Goal: Task Accomplishment & Management: Manage account settings

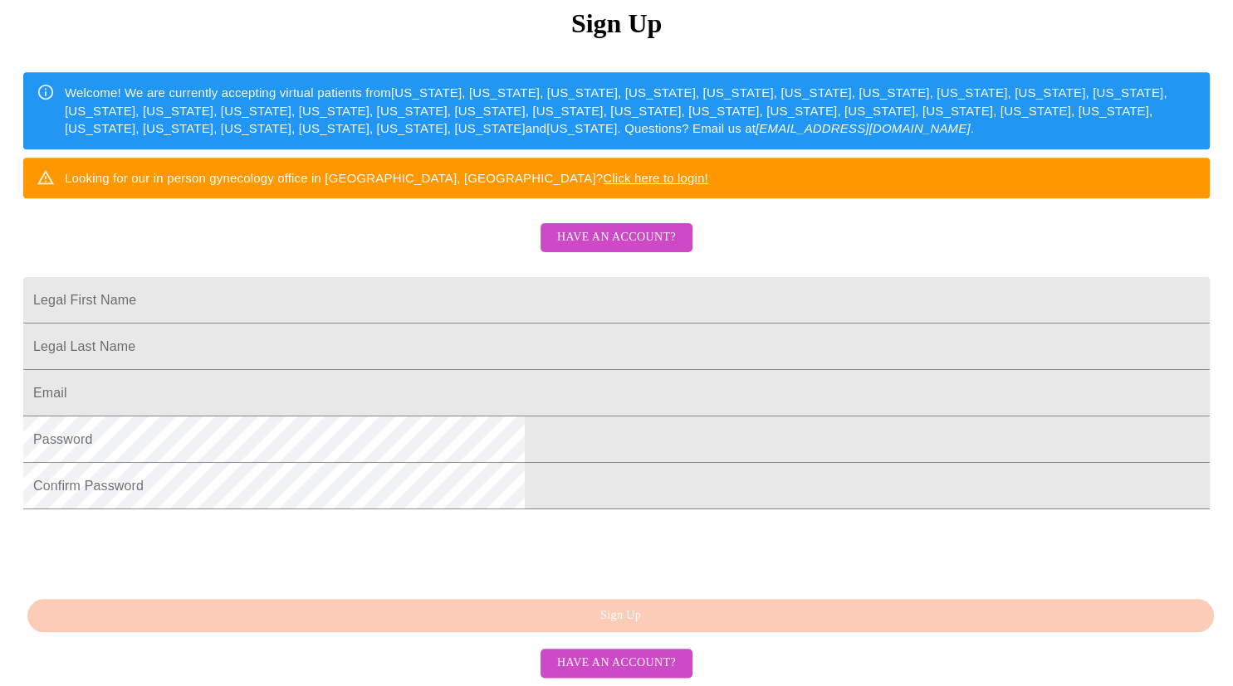
scroll to position [345, 0]
click at [584, 277] on input "Legal First Name" at bounding box center [616, 300] width 1186 height 46
type input "[PERSON_NAME]"
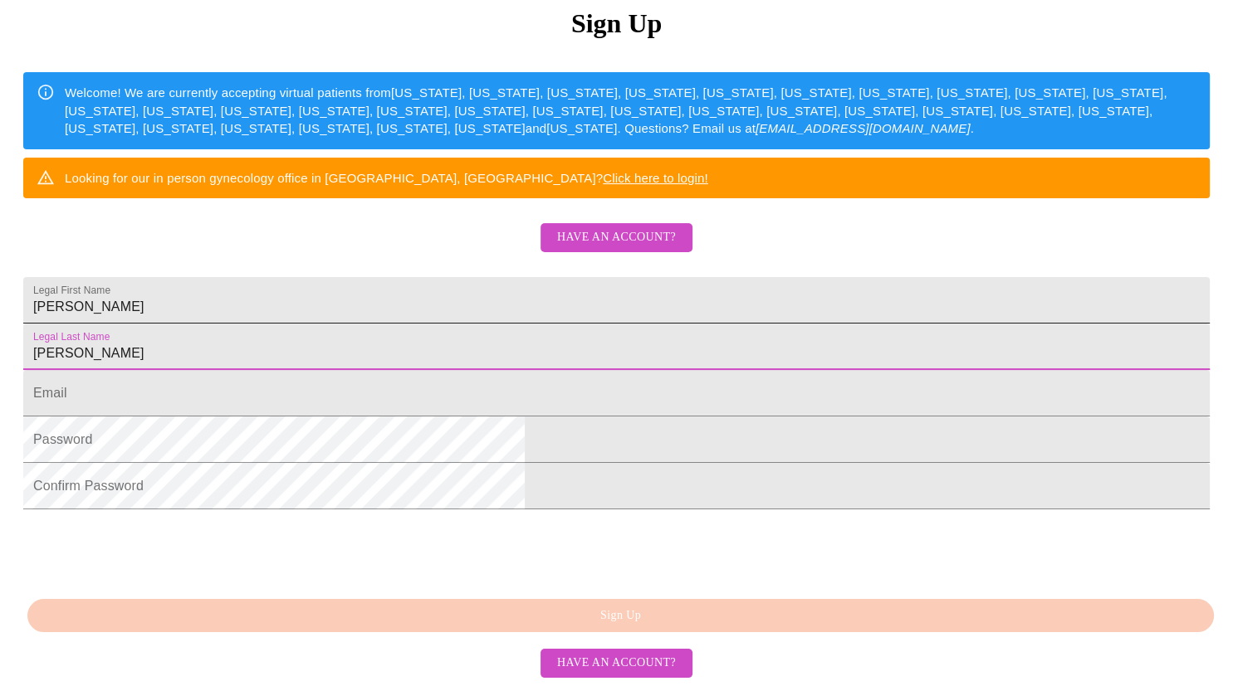
type input "lee"
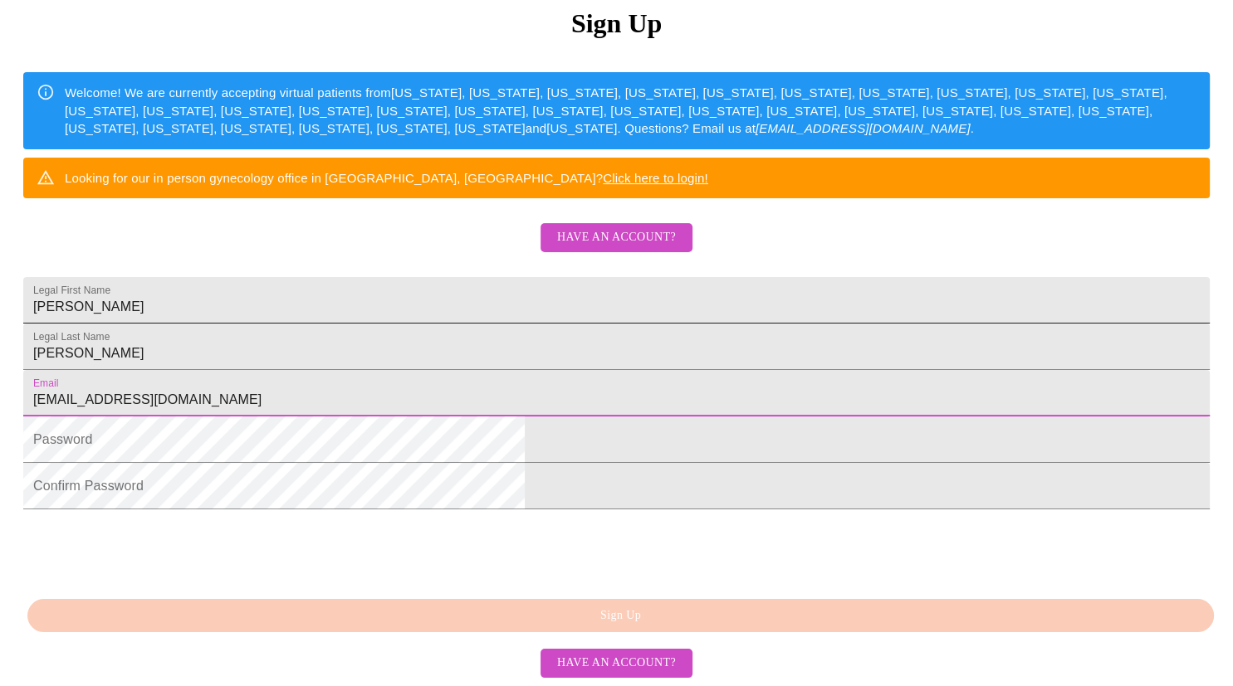
type input "[EMAIL_ADDRESS][DOMAIN_NAME]"
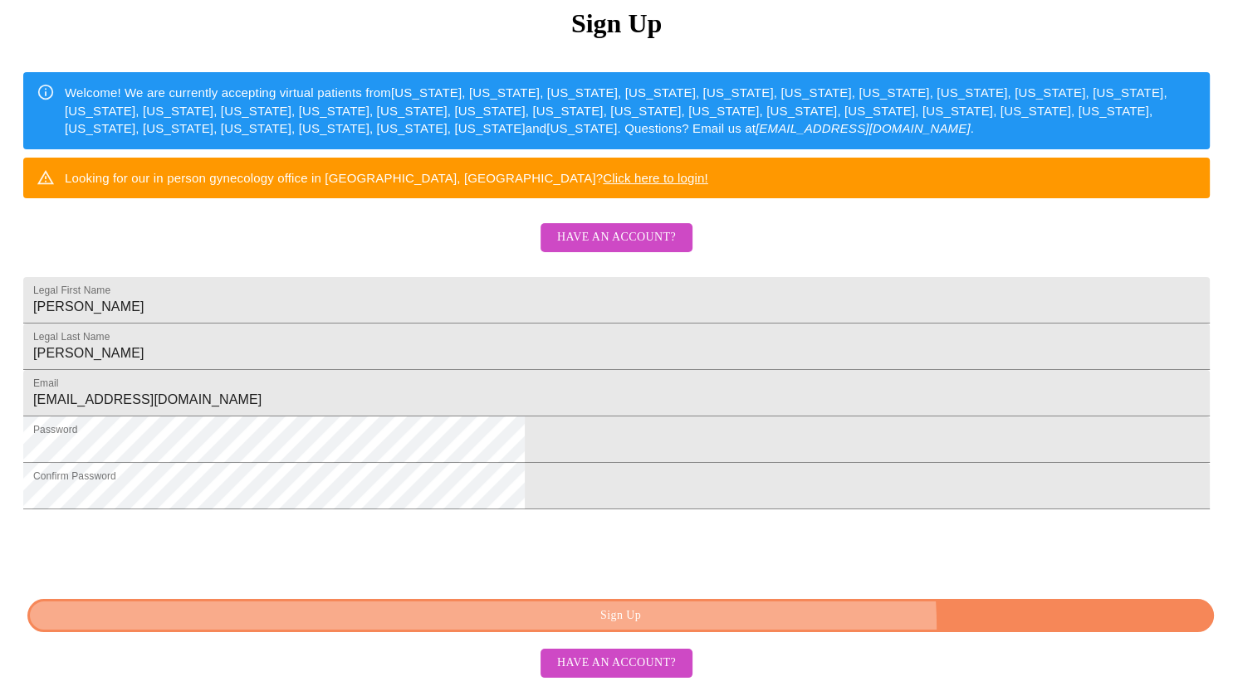
click at [828, 626] on span "Sign Up" at bounding box center [620, 616] width 1148 height 21
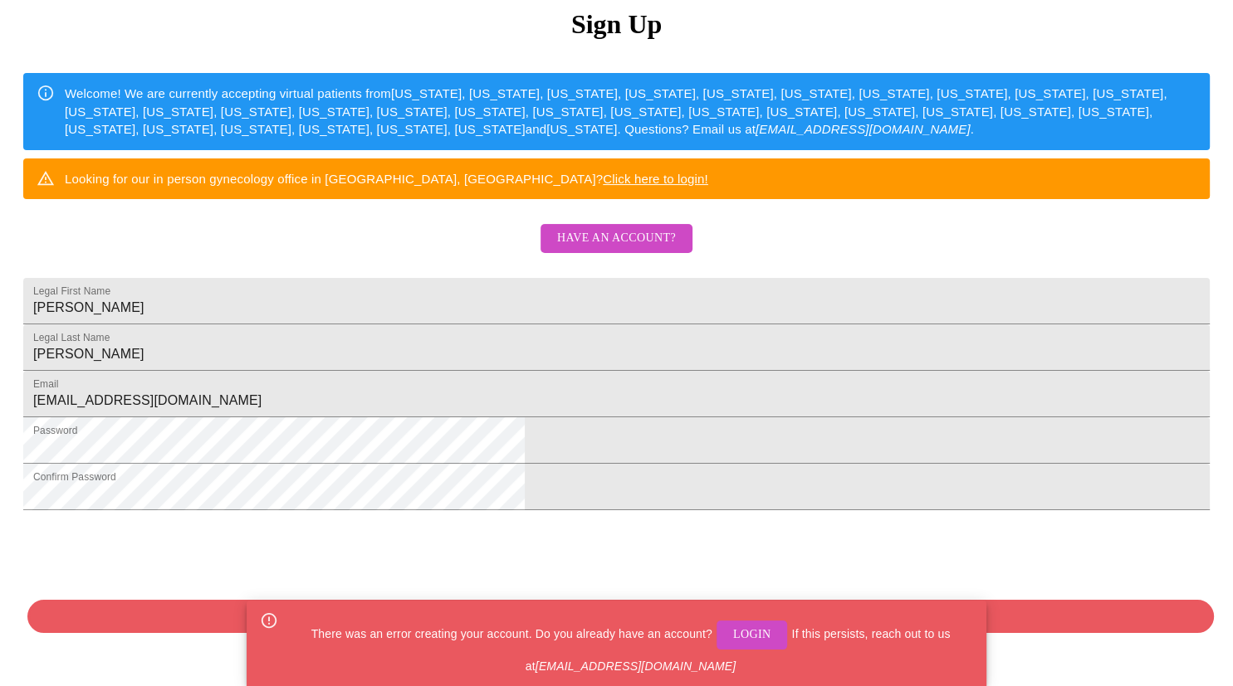
click at [744, 650] on div "There was an error creating your account. Do you already have an account? Login…" at bounding box center [630, 644] width 685 height 76
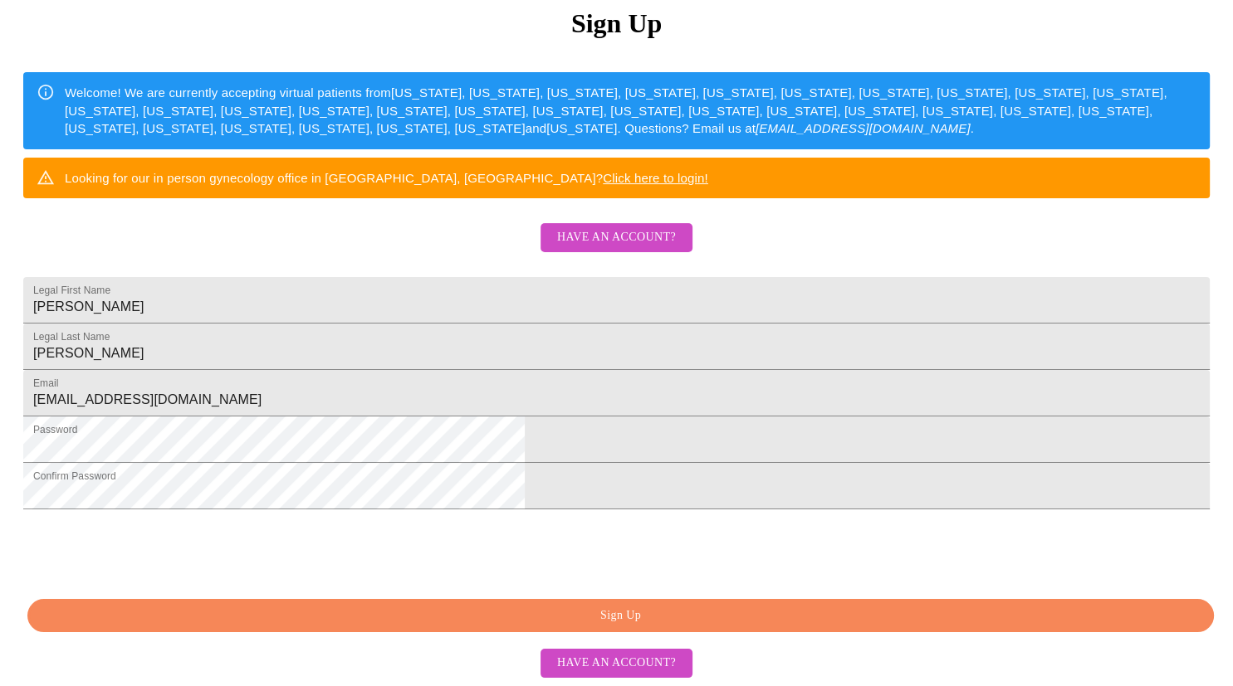
click at [792, 623] on span "Sign Up" at bounding box center [620, 616] width 1148 height 21
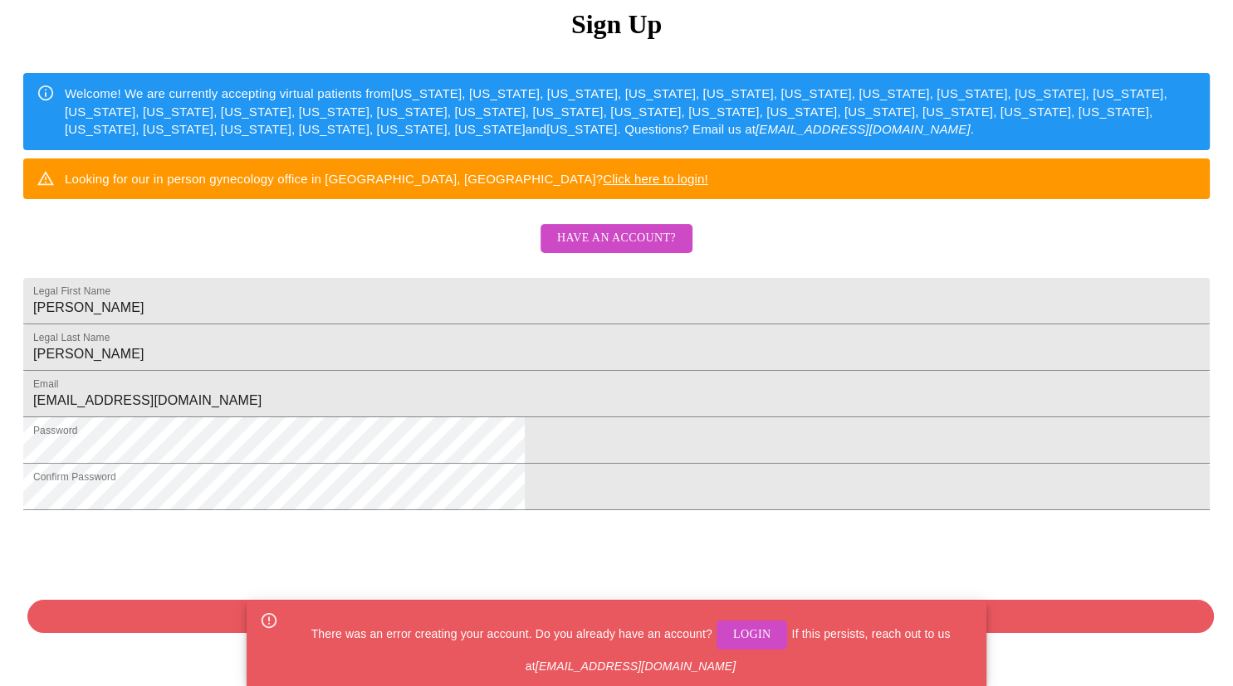
click at [1053, 603] on html "MyMenopauseRx Sign Up Welcome! We are currently accepting virtual patients from…" at bounding box center [616, 200] width 1233 height 837
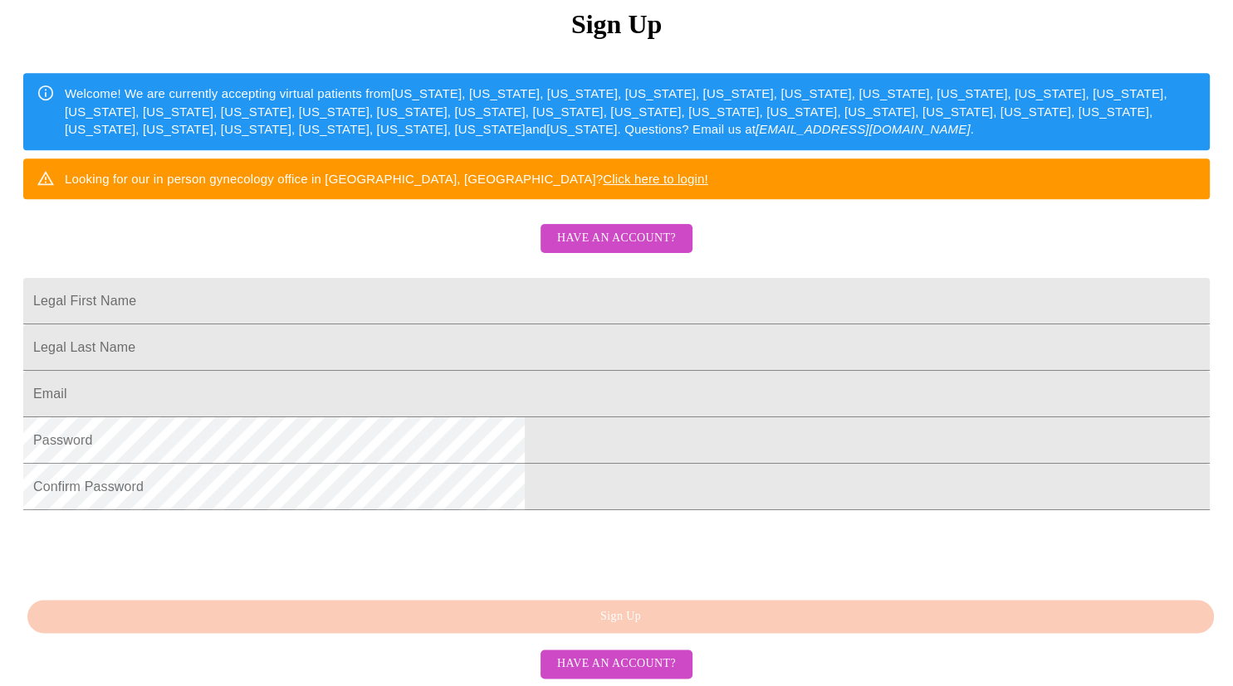
scroll to position [345, 0]
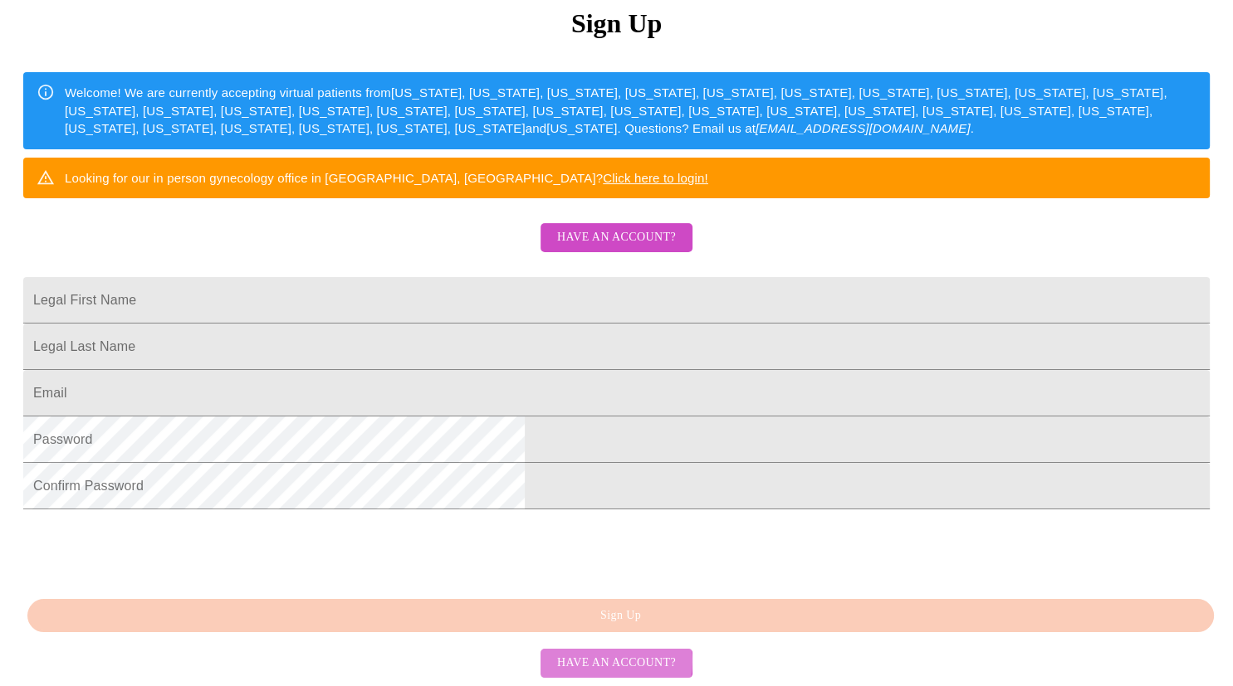
click at [603, 662] on span "Have an account?" at bounding box center [616, 663] width 119 height 21
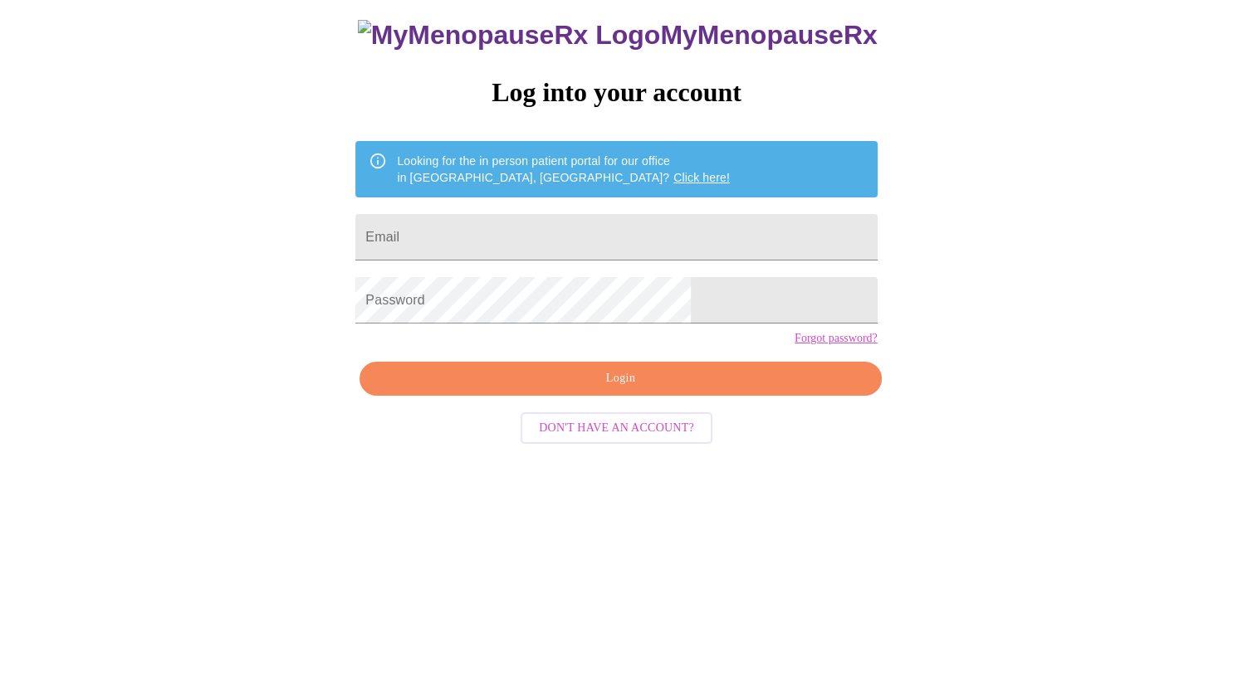
scroll to position [17, 0]
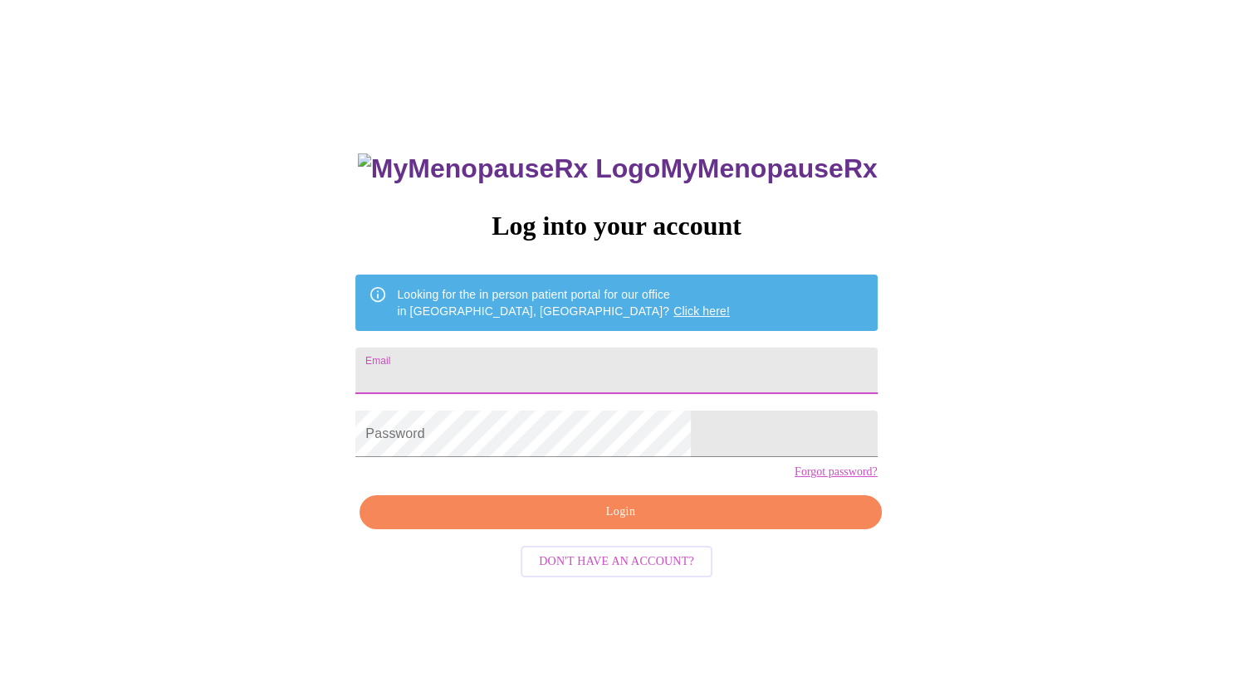
click at [583, 354] on input "Email" at bounding box center [615, 371] width 521 height 46
click at [583, 354] on input "[PERSON_NAME]" at bounding box center [615, 371] width 521 height 46
type input "[EMAIL_ADDRESS][DOMAIN_NAME]"
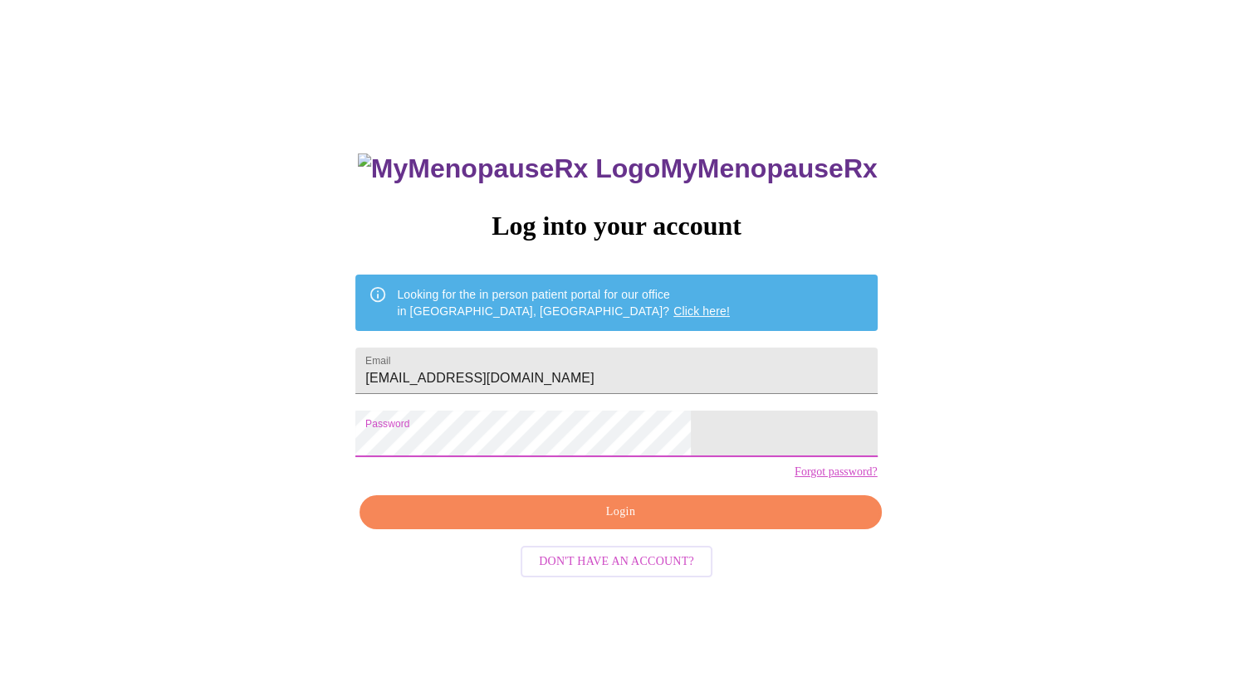
click at [736, 530] on button "Login" at bounding box center [619, 513] width 521 height 34
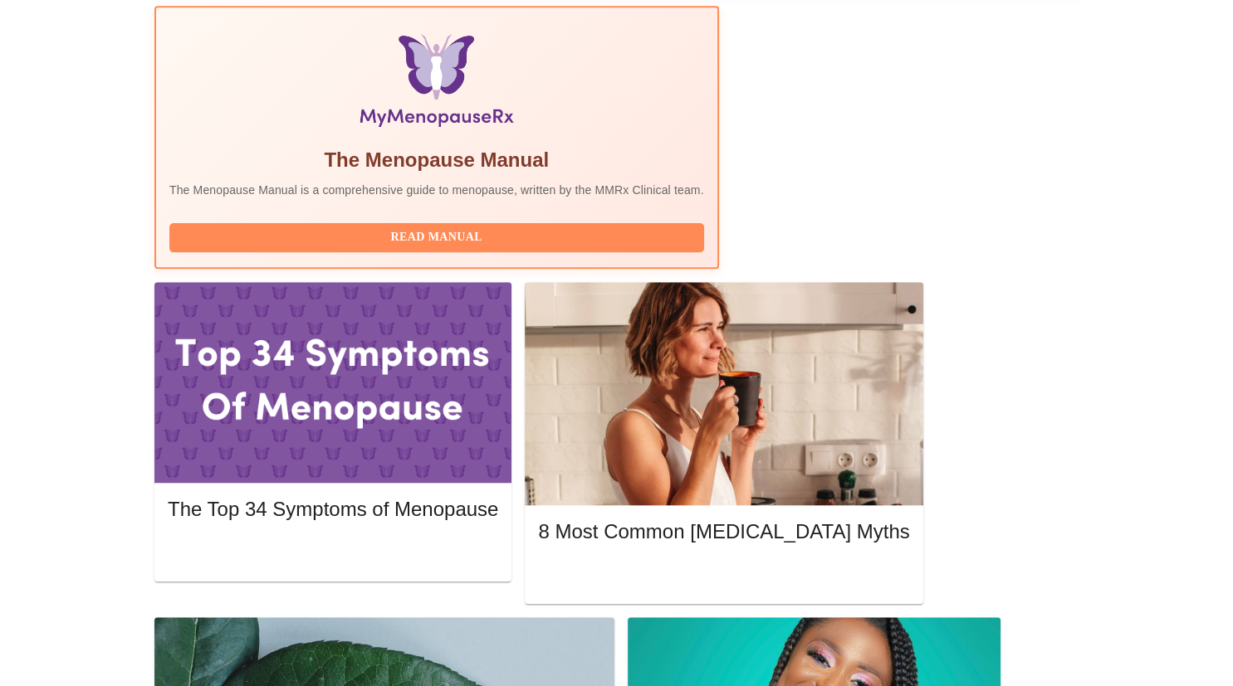
scroll to position [520, 0]
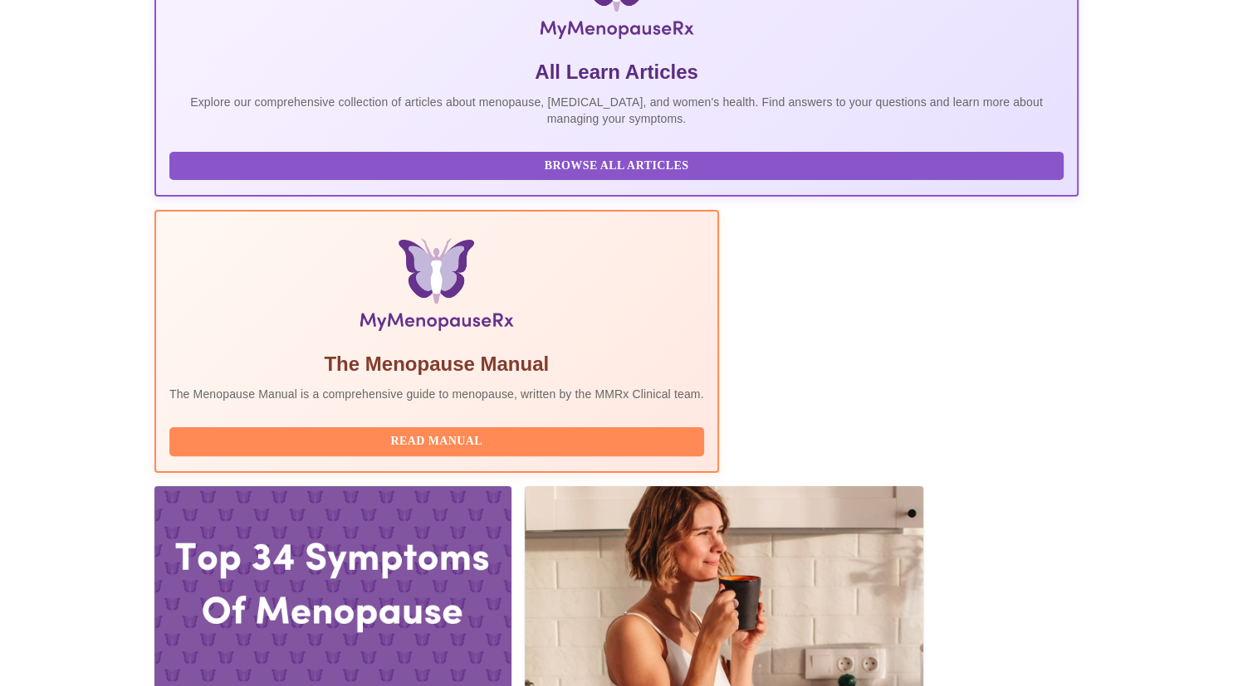
scroll to position [320, 0]
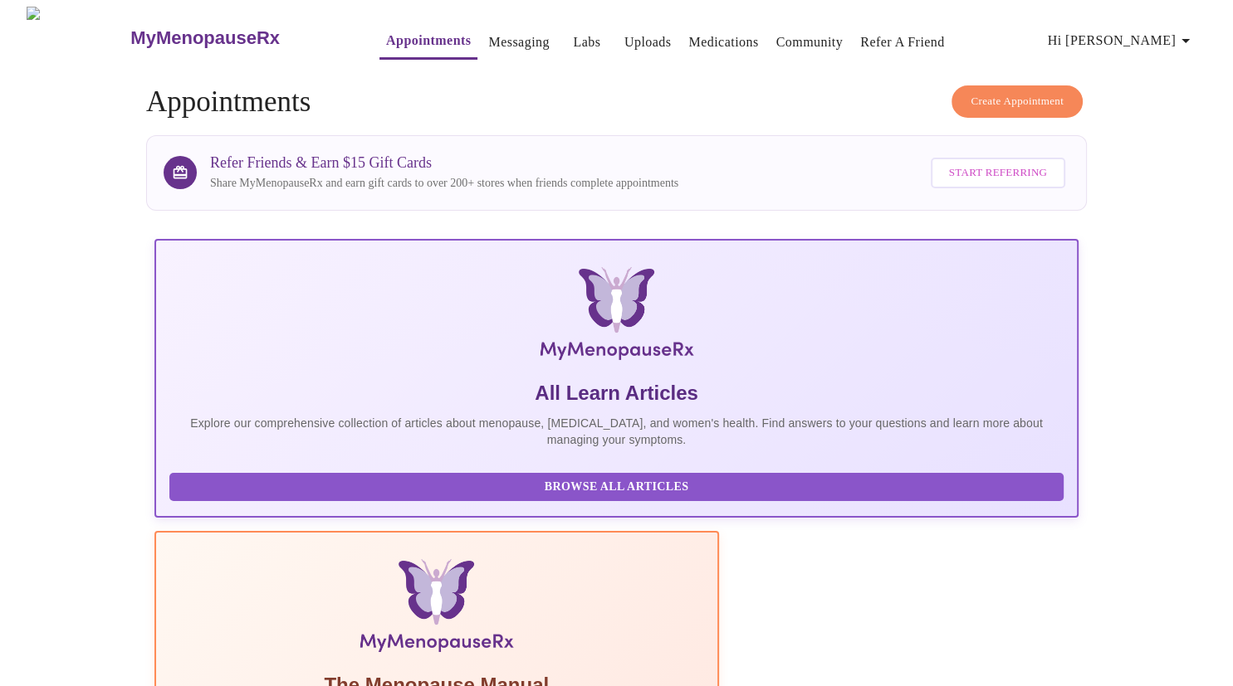
click at [1189, 39] on icon "button" at bounding box center [1185, 41] width 8 height 4
click at [1163, 125] on li "Log out" at bounding box center [1157, 125] width 76 height 30
